Goal: Find specific page/section: Find specific page/section

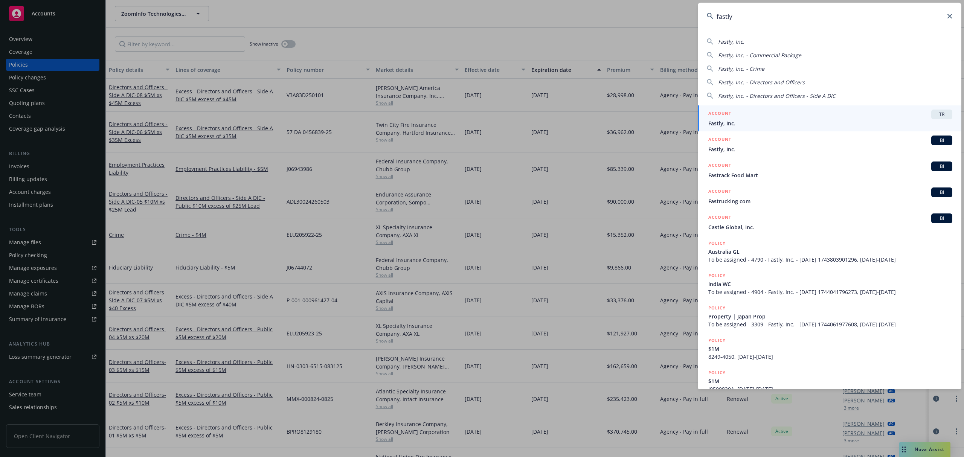
click at [894, 17] on input "fastly" at bounding box center [830, 16] width 264 height 27
type input "2417ac7c-86b0-4433-87a7-d7da67b7c58e"
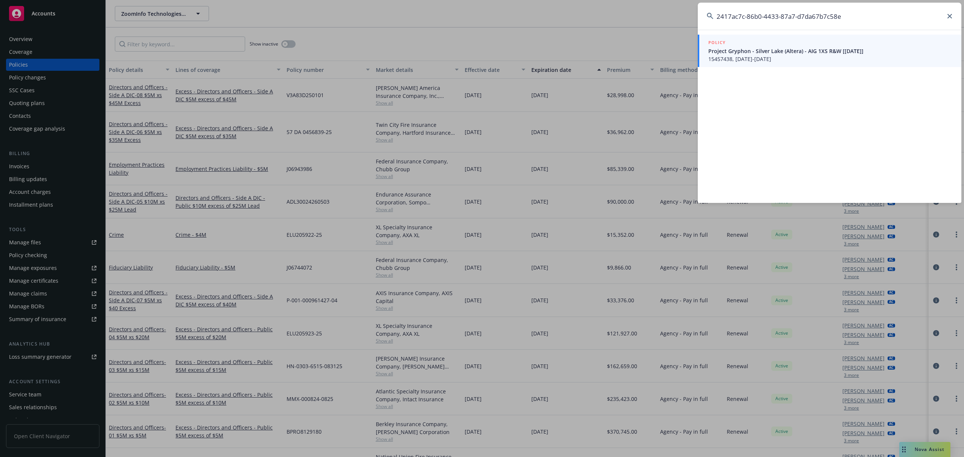
click at [817, 50] on span "Project Gryphon - Silver Lake (Altera) - AIG 1XS R&W [[DATE]]" at bounding box center [831, 51] width 244 height 8
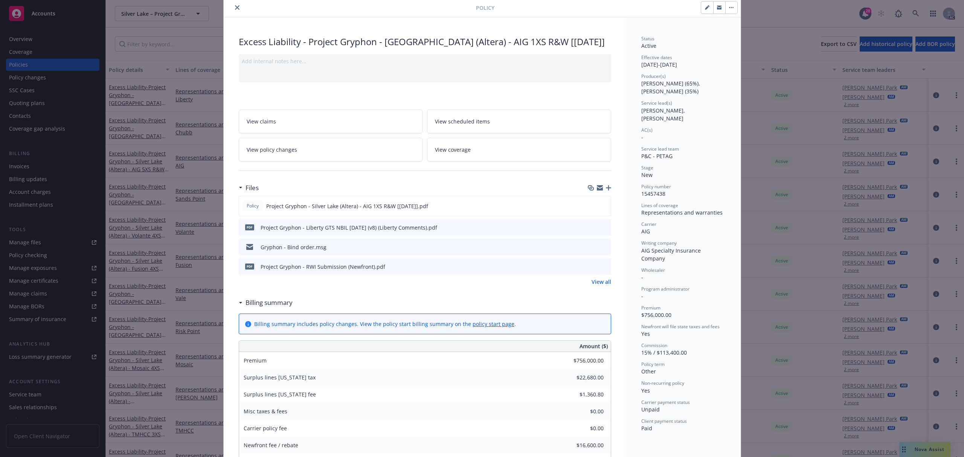
scroll to position [1, 0]
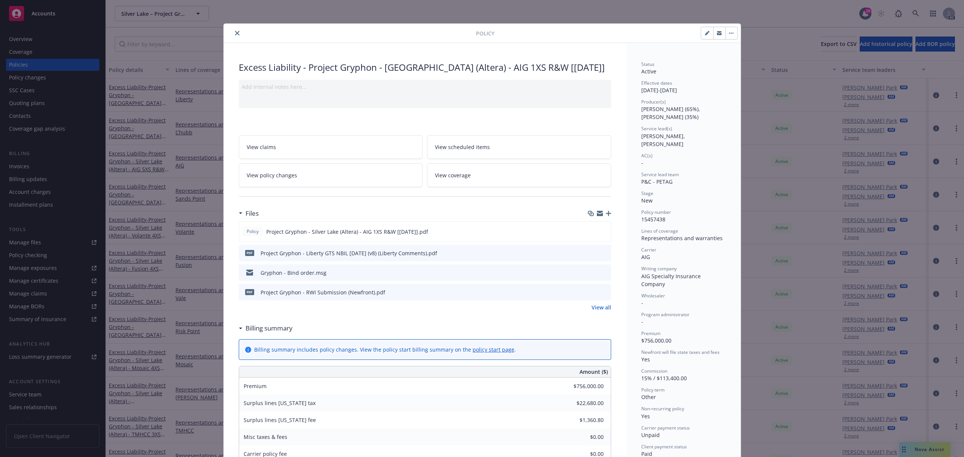
drag, startPoint x: 234, startPoint y: 34, endPoint x: 534, endPoint y: 32, distance: 300.3
click at [235, 34] on icon "close" at bounding box center [237, 33] width 5 height 5
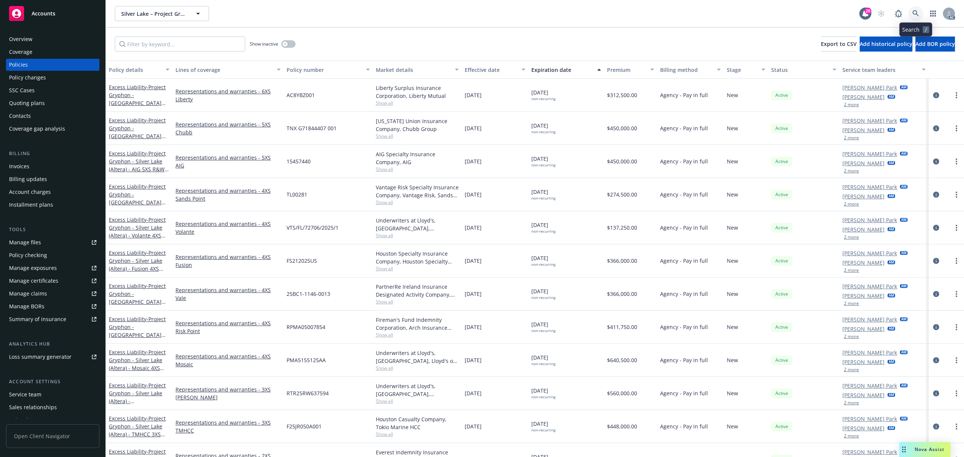
click at [917, 8] on link at bounding box center [916, 13] width 15 height 15
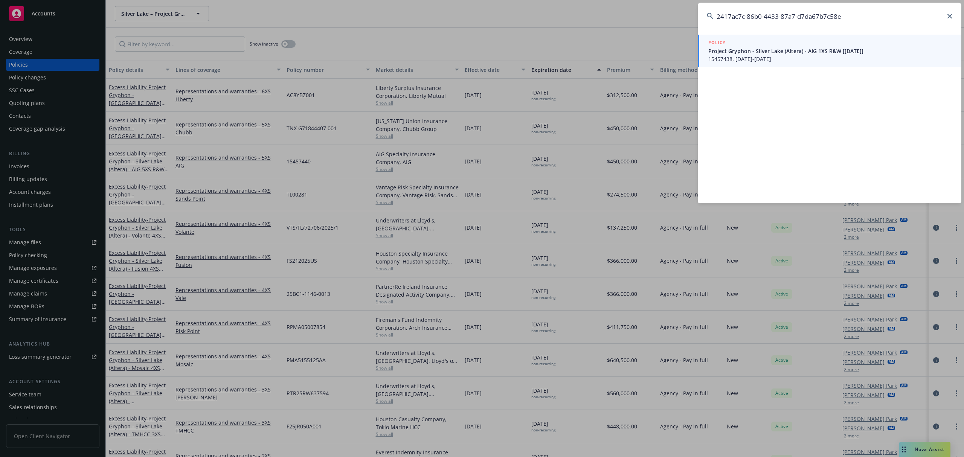
type input "2417ac7c-86b0-4433-87a7-d7da67b7c58e"
click at [741, 52] on span "Project Gryphon - Silver Lake (Altera) - AIG 1XS R&W [[DATE]]" at bounding box center [831, 51] width 244 height 8
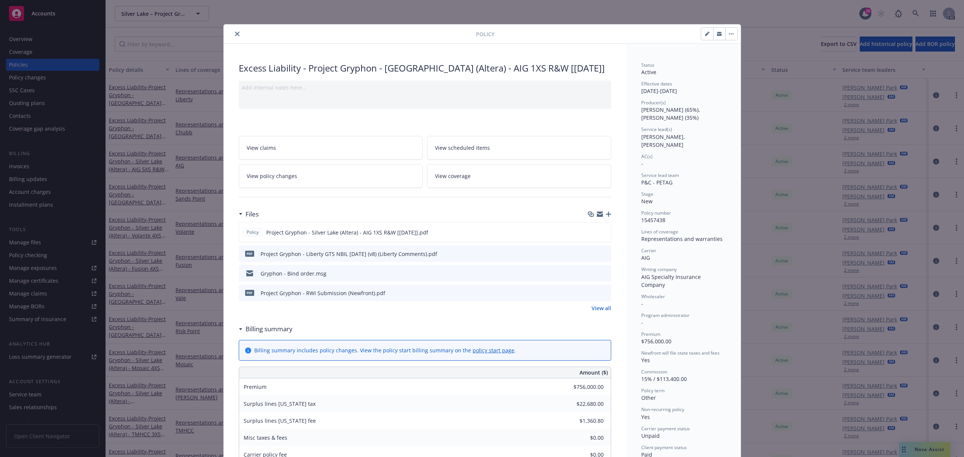
click at [705, 32] on icon "button" at bounding box center [707, 34] width 5 height 5
select select "NEW"
select select "other"
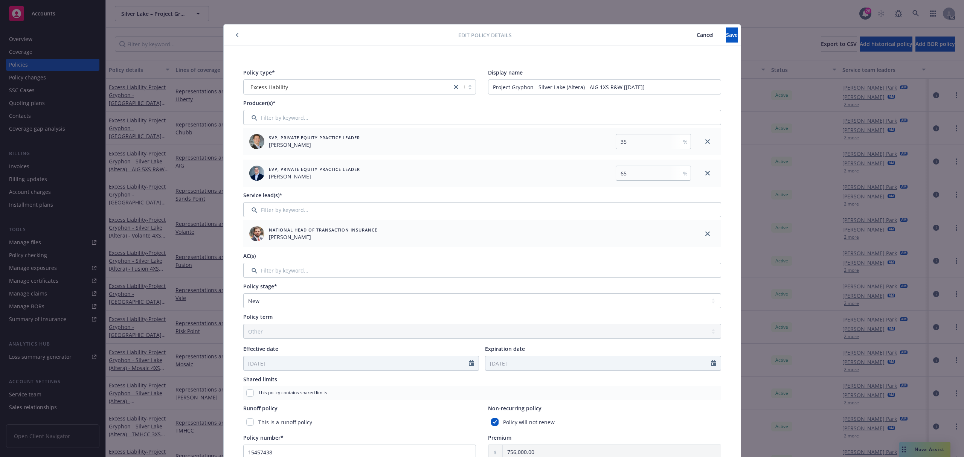
click at [685, 34] on button "Cancel" at bounding box center [706, 35] width 42 height 15
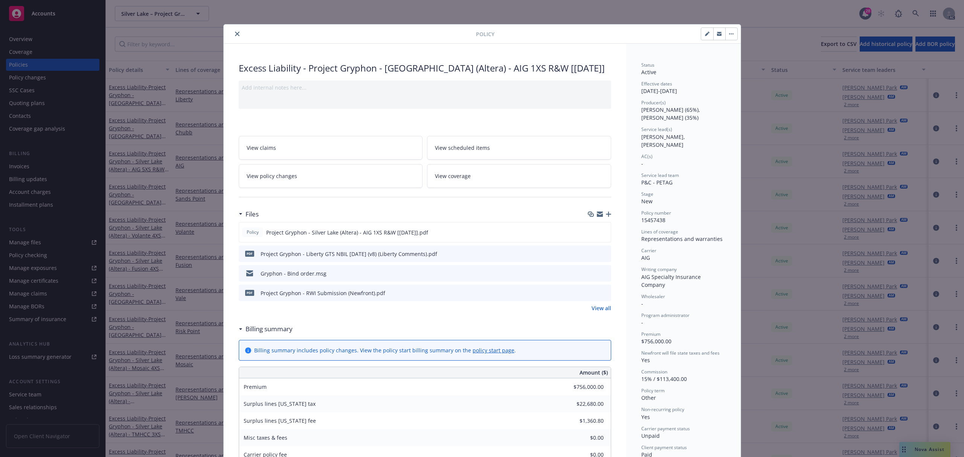
drag, startPoint x: 234, startPoint y: 38, endPoint x: 217, endPoint y: 47, distance: 18.9
click at [234, 38] on button "close" at bounding box center [237, 33] width 9 height 9
